Goal: Check status

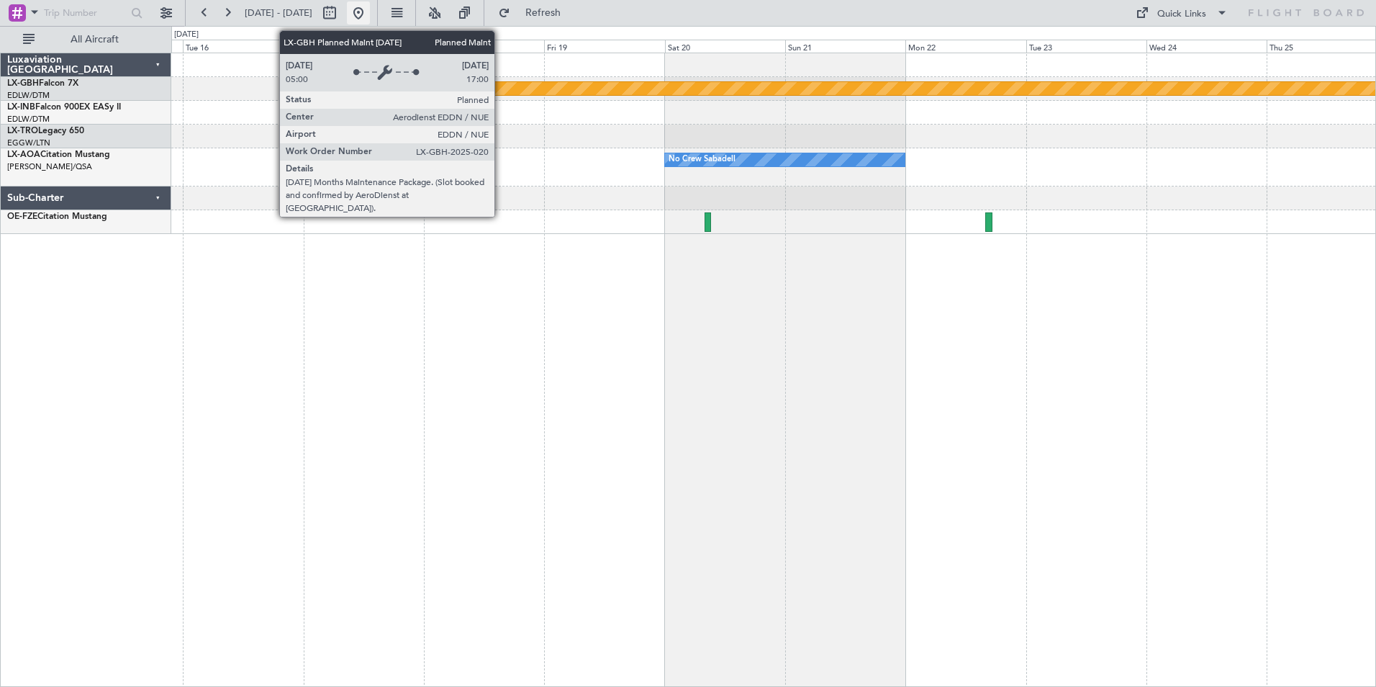
click at [370, 12] on button at bounding box center [358, 12] width 23 height 23
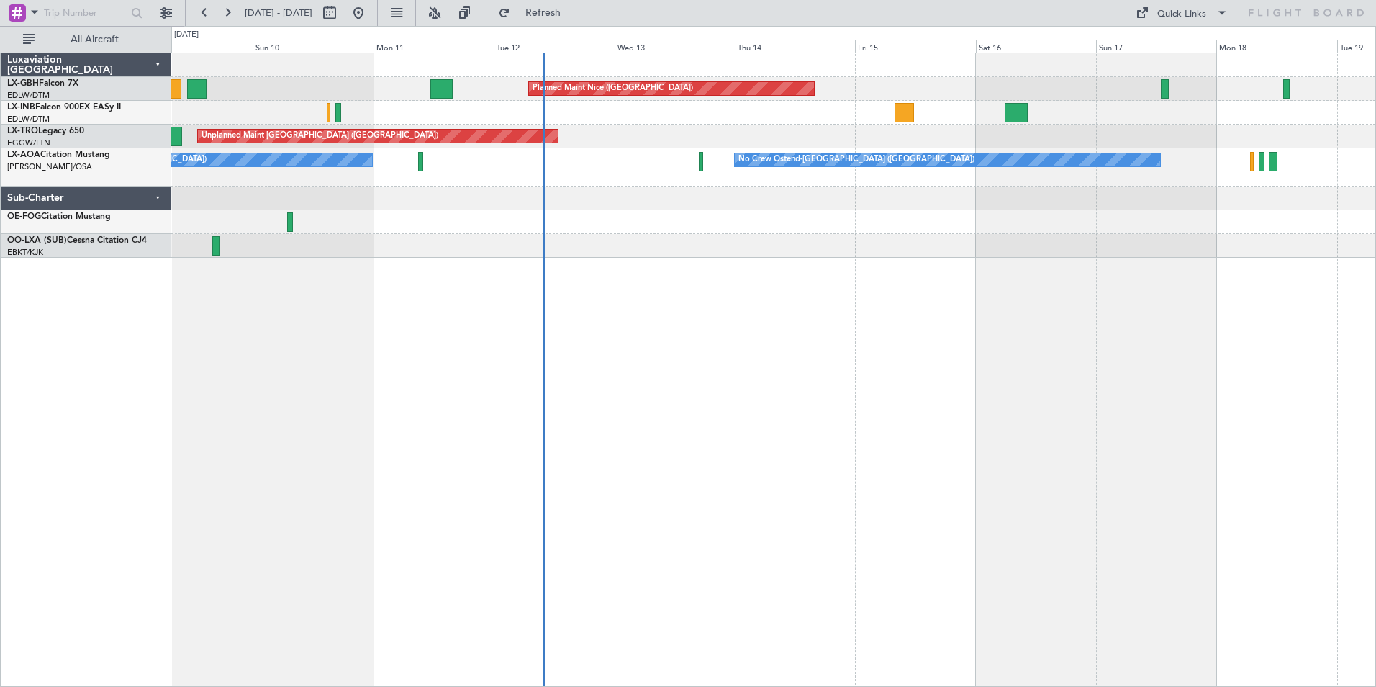
click at [888, 298] on div "Planned Maint Nice ([GEOGRAPHIC_DATA]) [GEOGRAPHIC_DATA] ([GEOGRAPHIC_DATA]) Un…" at bounding box center [773, 370] width 1205 height 634
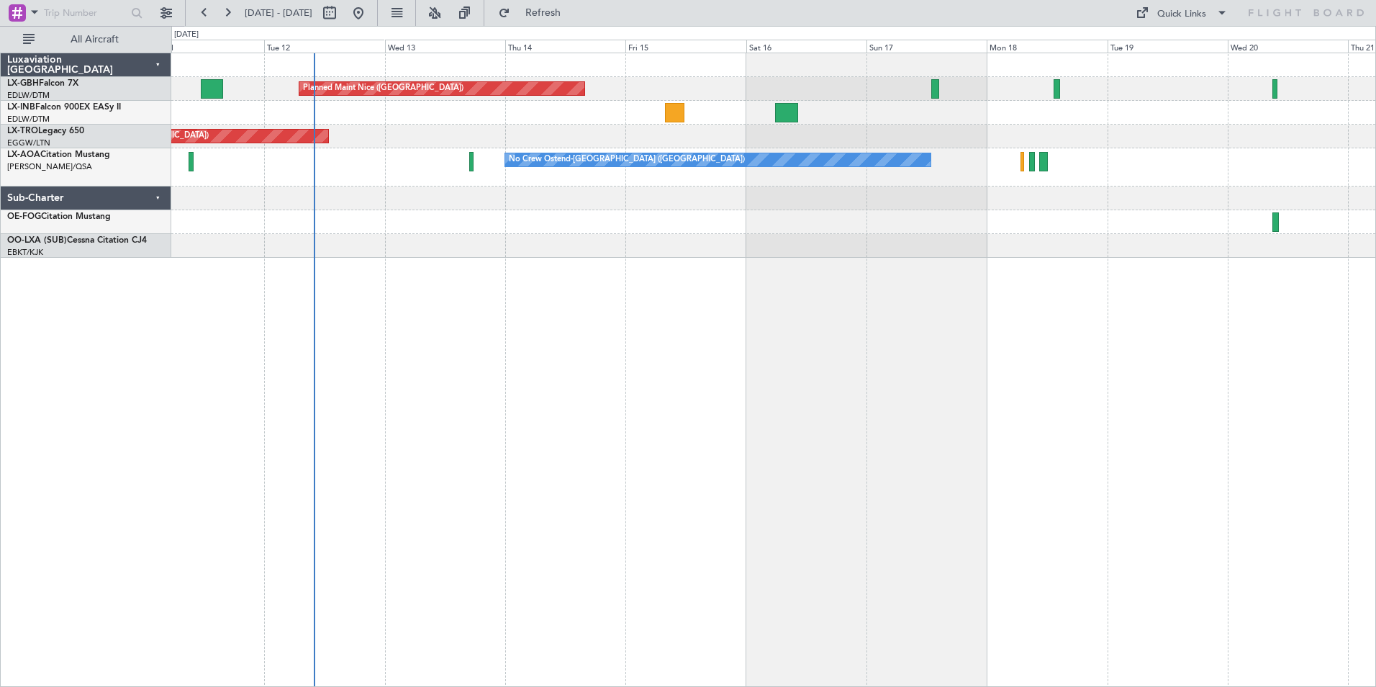
click at [741, 250] on div at bounding box center [773, 246] width 1204 height 24
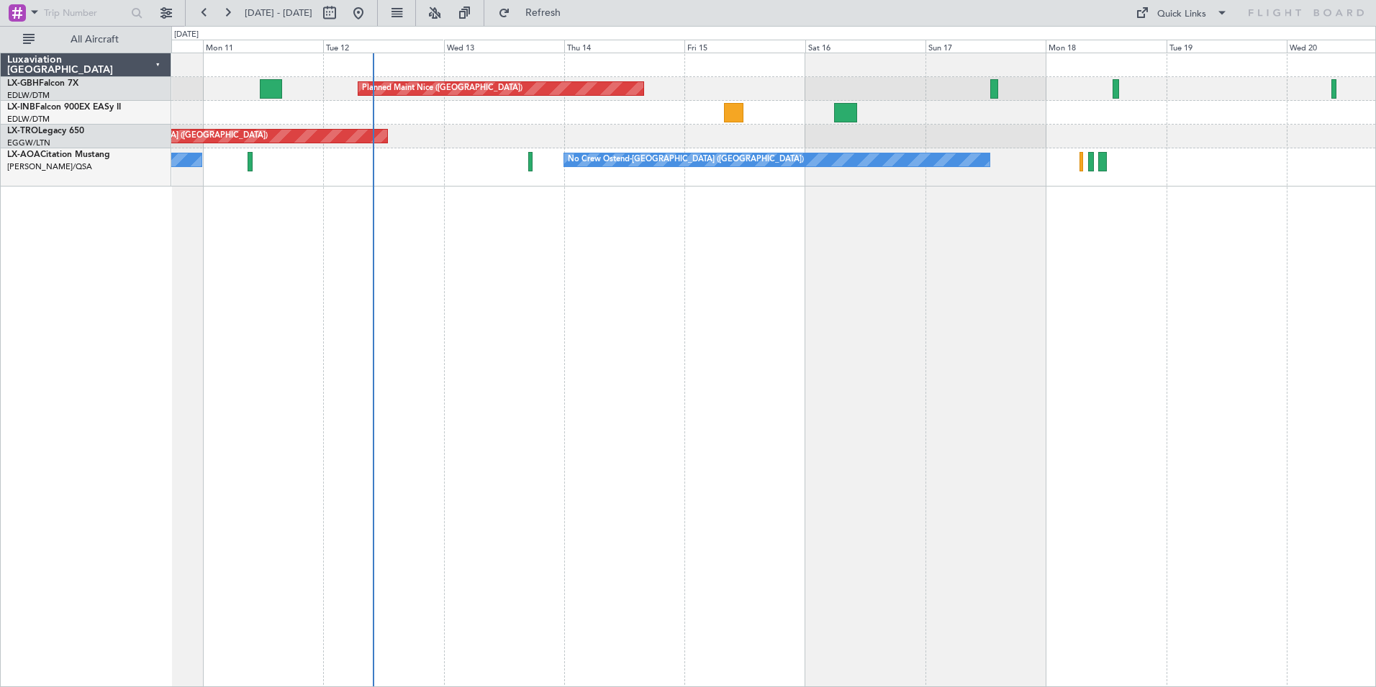
click at [904, 256] on div "Planned Maint Nice ([GEOGRAPHIC_DATA]) Unplanned Maint [GEOGRAPHIC_DATA] ([GEOG…" at bounding box center [773, 370] width 1205 height 634
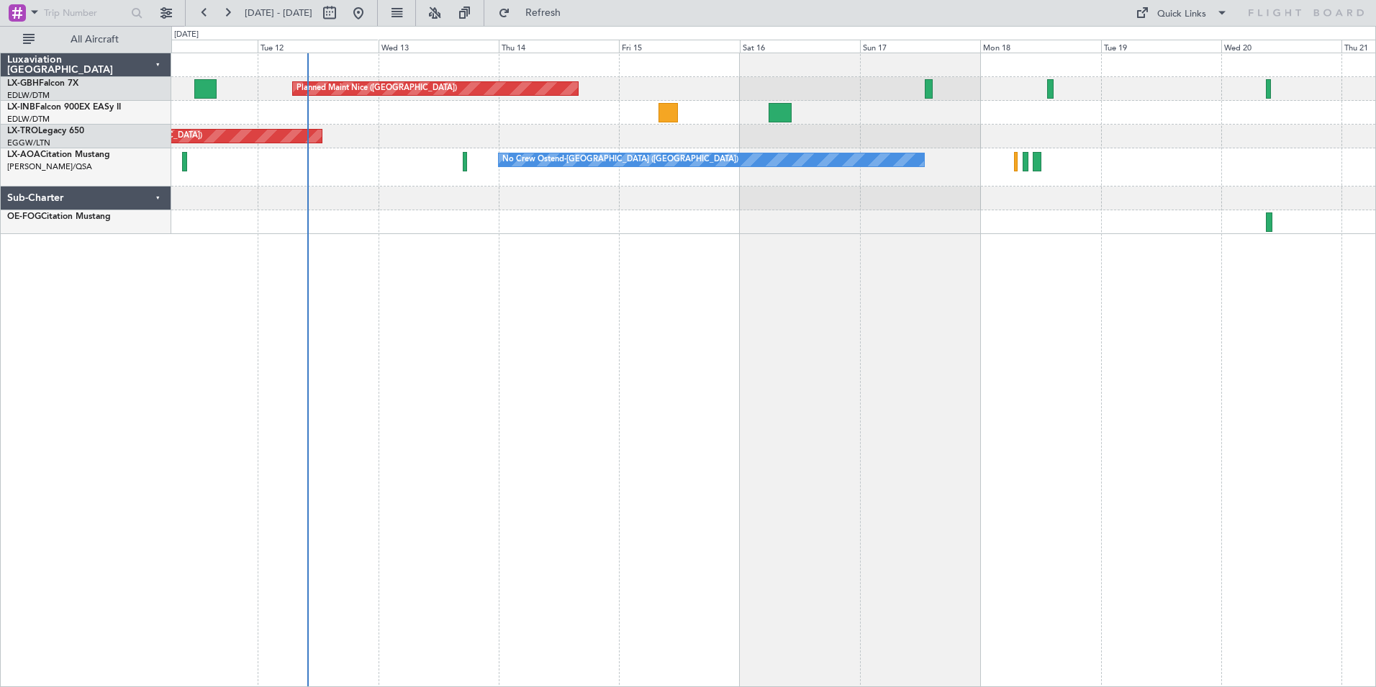
click at [908, 238] on div "Planned Maint Nice ([GEOGRAPHIC_DATA]) Unplanned Maint [GEOGRAPHIC_DATA] ([GEOG…" at bounding box center [773, 370] width 1205 height 634
click at [370, 19] on button at bounding box center [358, 12] width 23 height 23
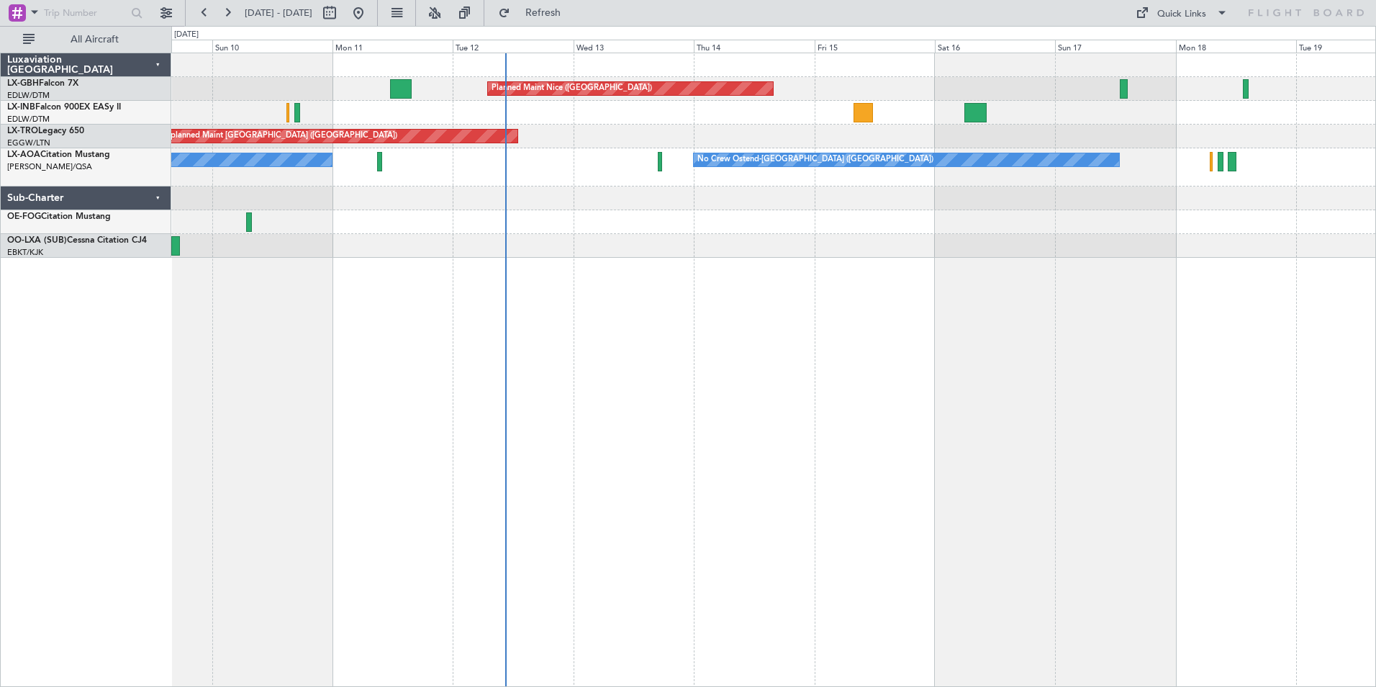
click at [674, 368] on div "Planned Maint Nice ([GEOGRAPHIC_DATA]) [GEOGRAPHIC_DATA] ([GEOGRAPHIC_DATA]) Un…" at bounding box center [773, 370] width 1205 height 634
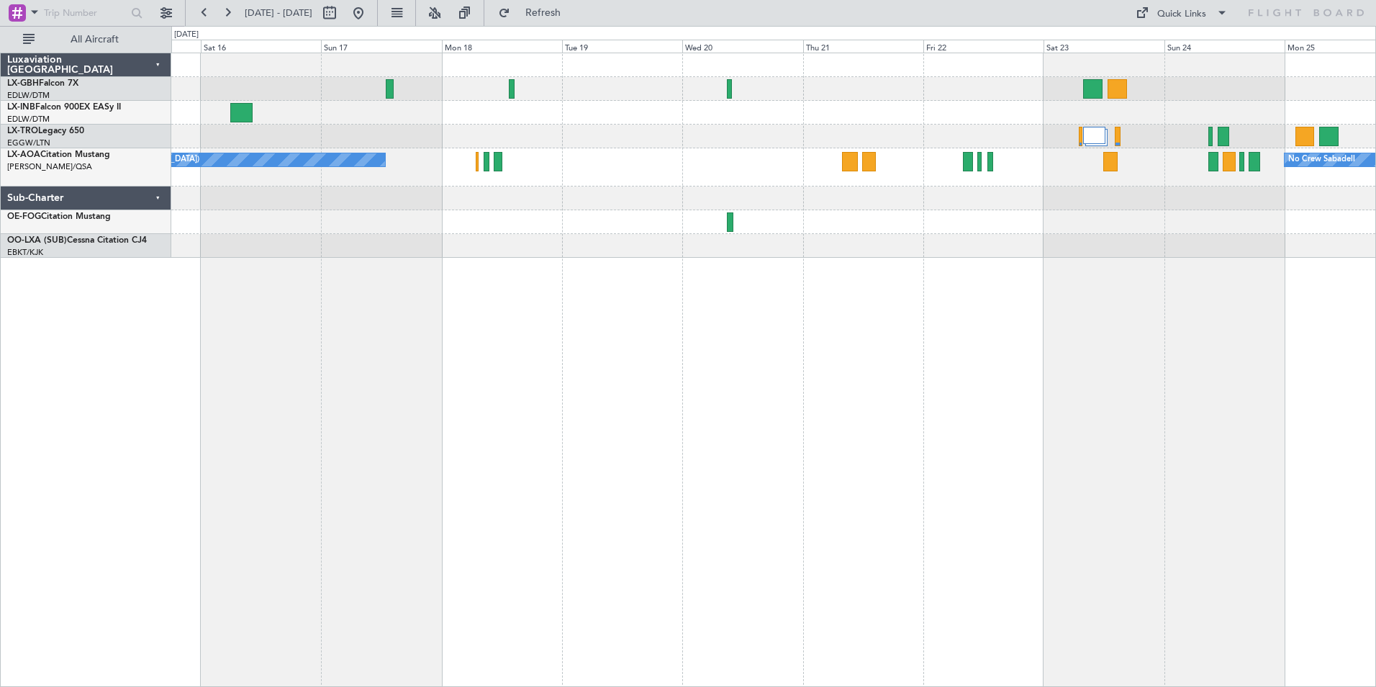
click at [261, 299] on div "Planned Maint Nice ([GEOGRAPHIC_DATA]) No Crew Ostend-[GEOGRAPHIC_DATA] (Ostend…" at bounding box center [773, 370] width 1205 height 634
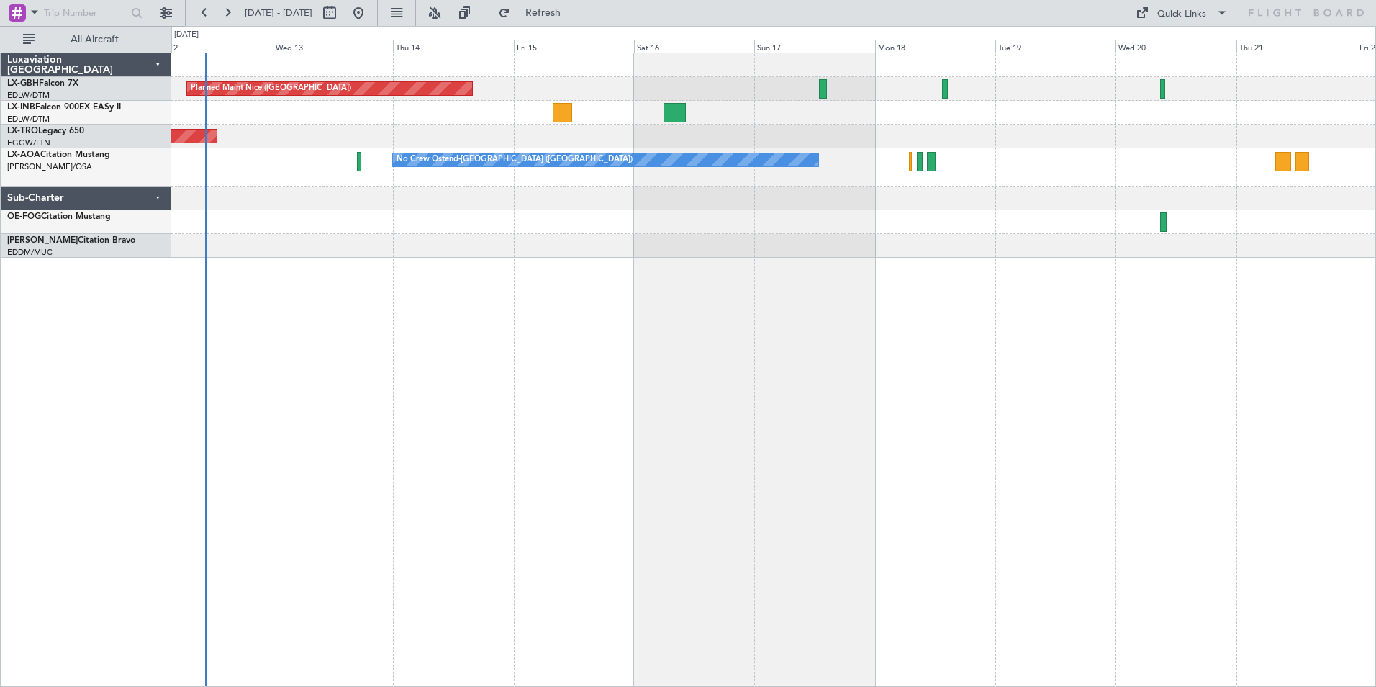
click at [896, 321] on div "Planned Maint Nice ([GEOGRAPHIC_DATA]) Unplanned Maint [GEOGRAPHIC_DATA] ([GEOG…" at bounding box center [773, 370] width 1205 height 634
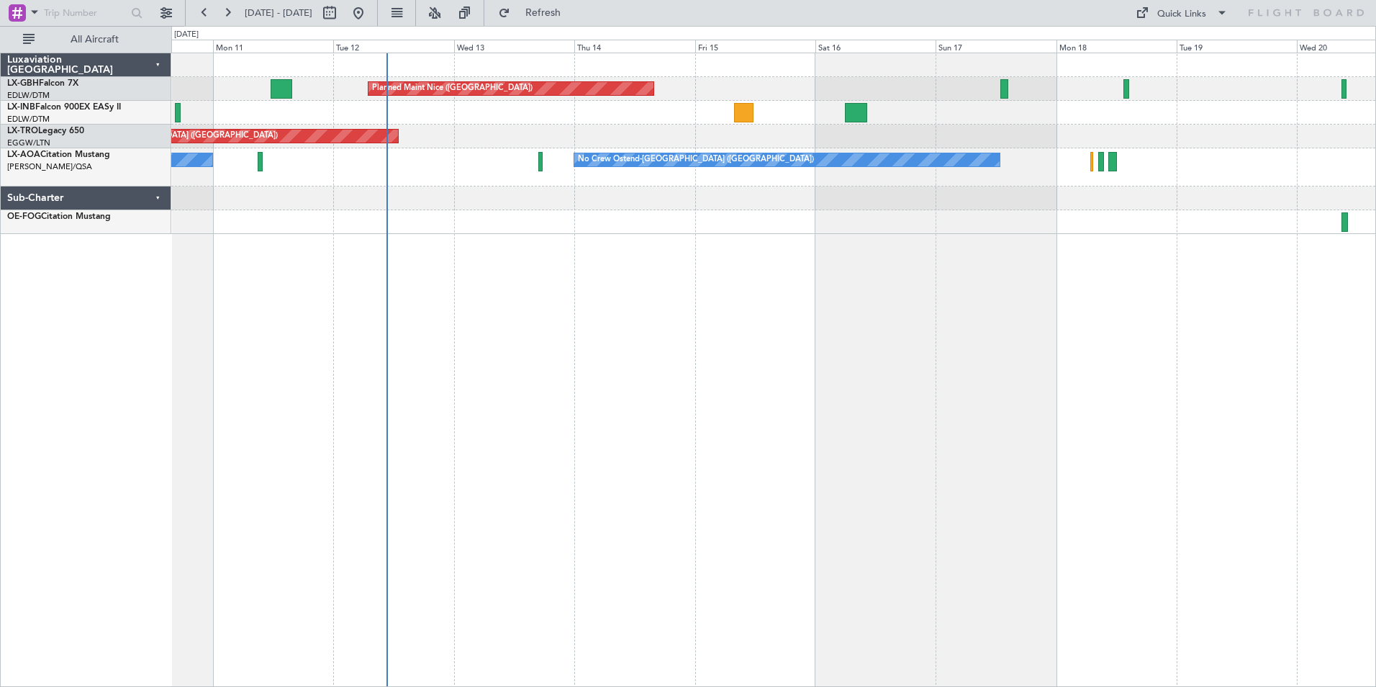
click at [893, 317] on div "Planned Maint Nice ([GEOGRAPHIC_DATA]) Unplanned Maint [GEOGRAPHIC_DATA] ([GEOG…" at bounding box center [773, 370] width 1205 height 634
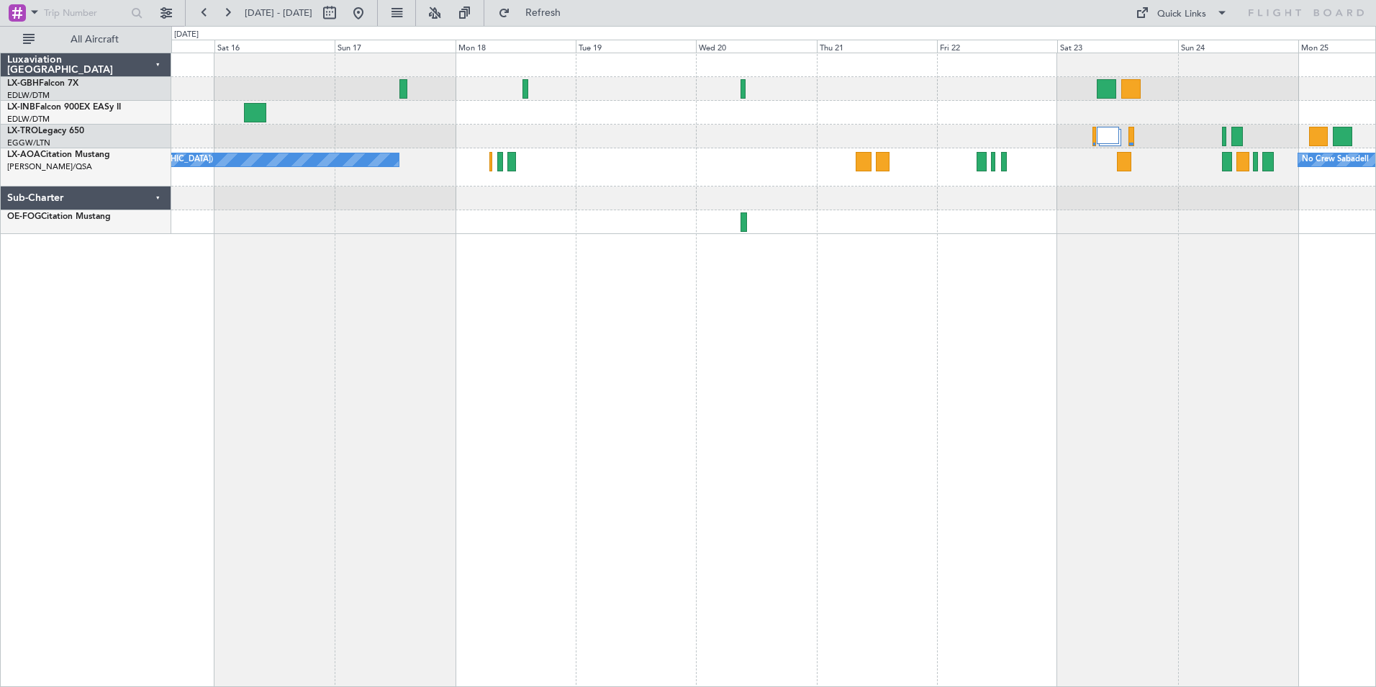
click at [622, 338] on div "Planned Maint Nice ([GEOGRAPHIC_DATA]) No Crew Ostend-[GEOGRAPHIC_DATA] (Ostend…" at bounding box center [773, 370] width 1205 height 634
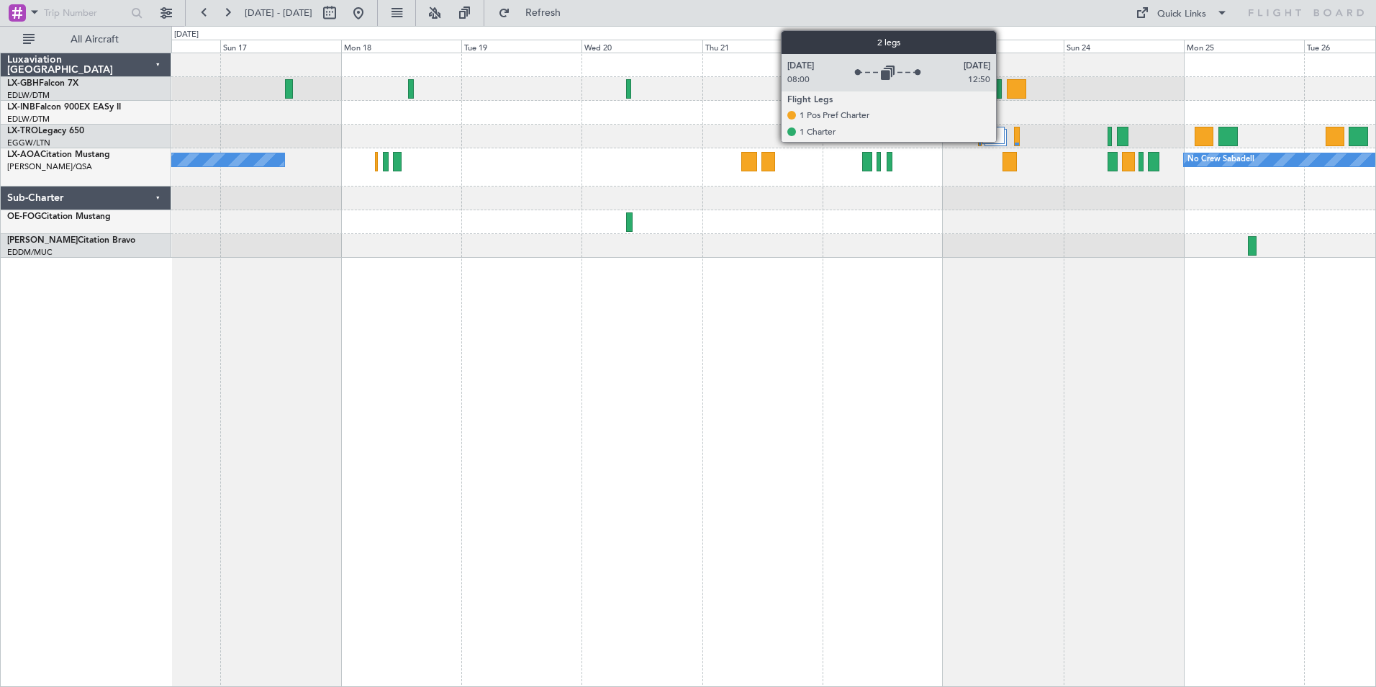
click at [1003, 141] on div at bounding box center [994, 135] width 22 height 17
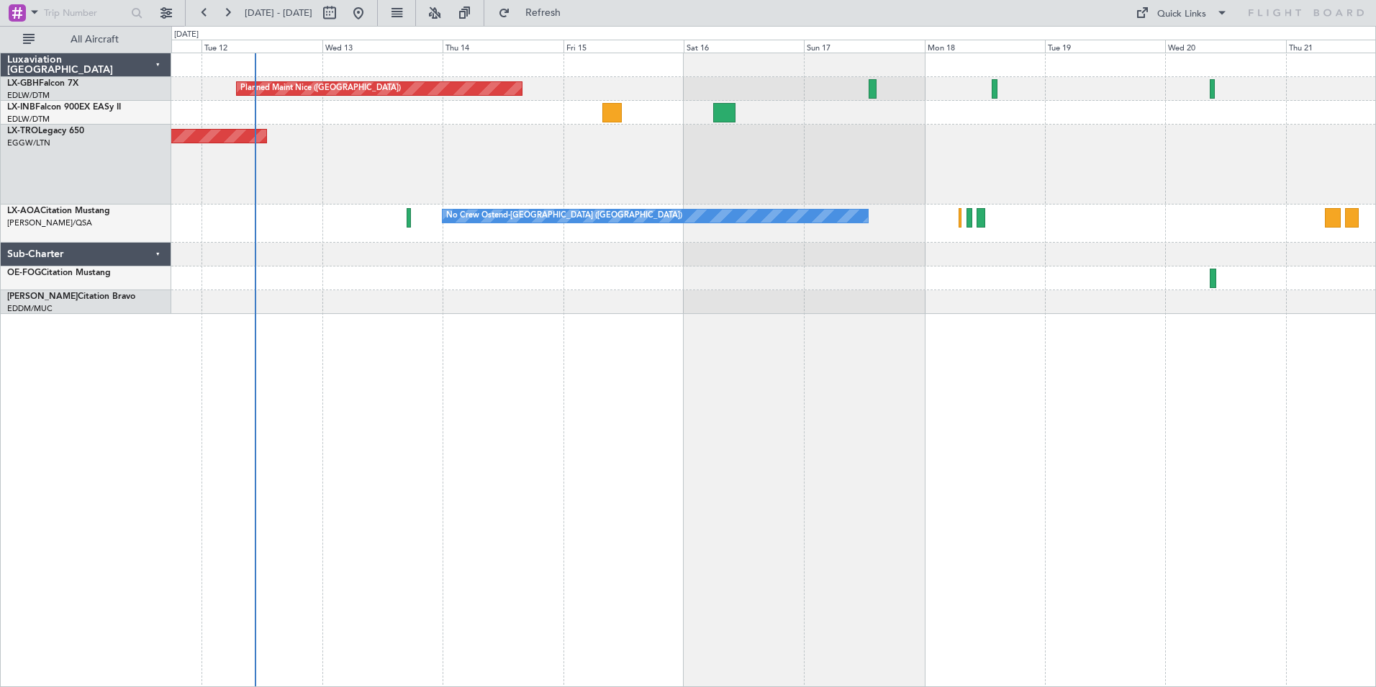
click at [1155, 347] on div "Planned Maint Nice ([GEOGRAPHIC_DATA]) Unplanned Maint [GEOGRAPHIC_DATA] ([GEOG…" at bounding box center [773, 370] width 1205 height 634
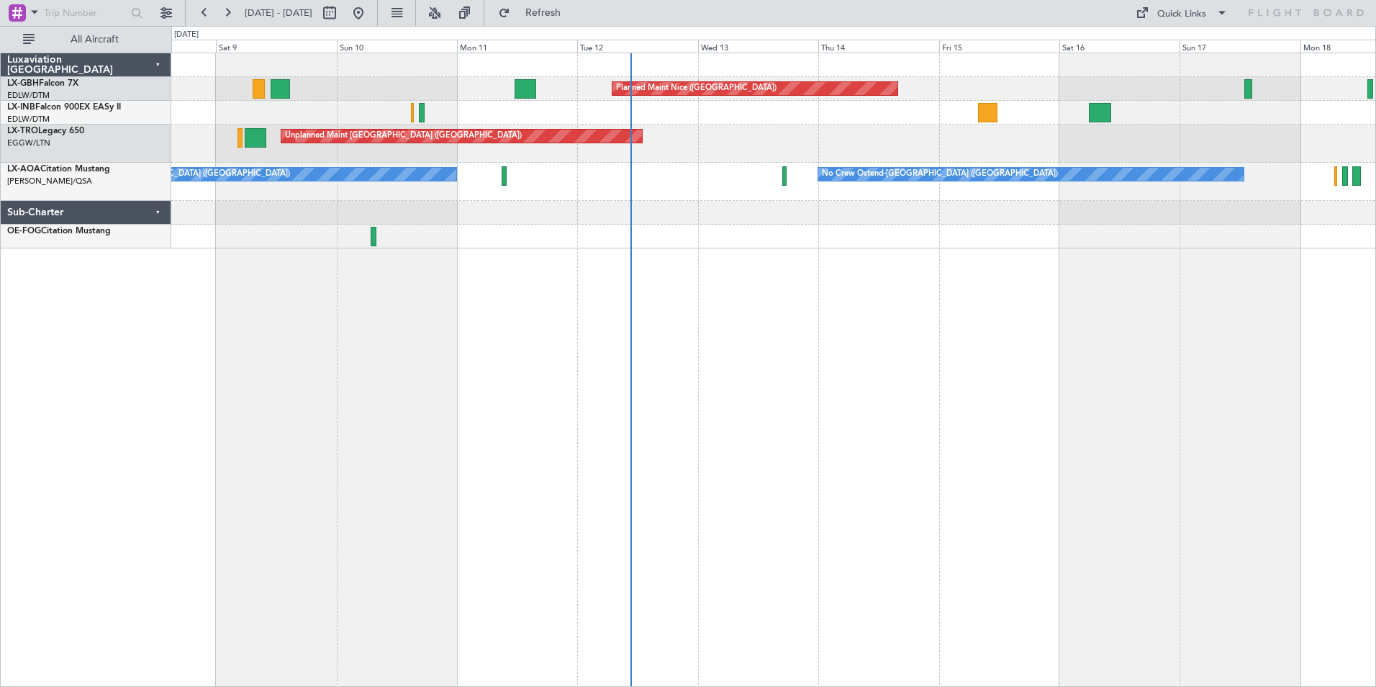
click at [736, 326] on div "Planned Maint Nice ([GEOGRAPHIC_DATA]) [GEOGRAPHIC_DATA] ([GEOGRAPHIC_DATA]) Un…" at bounding box center [773, 370] width 1205 height 634
